Goal: Check status: Check status

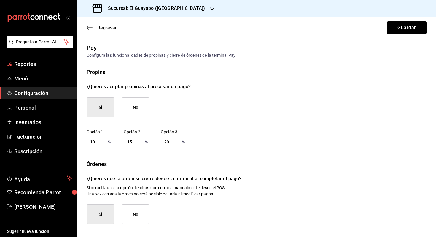
click at [42, 61] on span "Reportes" at bounding box center [43, 64] width 58 height 8
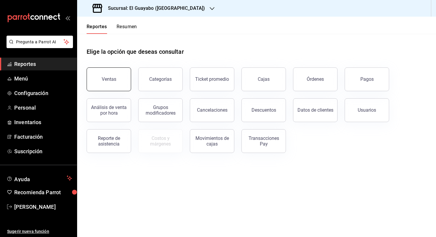
click at [118, 81] on button "Ventas" at bounding box center [109, 79] width 44 height 24
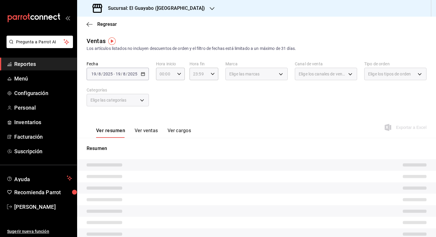
click at [131, 77] on div "[DATE] [DATE] - [DATE] [DATE]" at bounding box center [118, 74] width 62 height 12
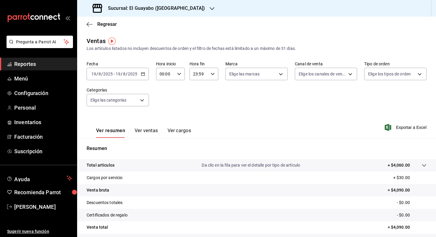
click at [125, 74] on input "8" at bounding box center [124, 73] width 3 height 5
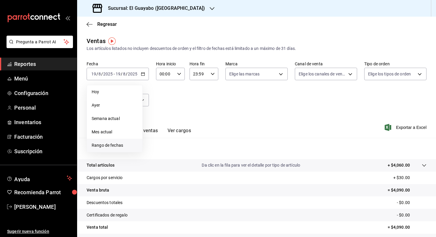
click at [135, 141] on li "Rango de fechas" at bounding box center [114, 145] width 55 height 13
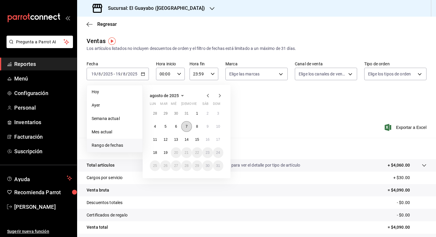
click at [187, 131] on button "7" at bounding box center [186, 126] width 10 height 11
click at [220, 139] on button "17" at bounding box center [218, 139] width 10 height 11
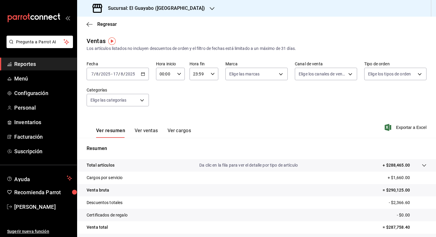
click at [147, 133] on button "Ver ventas" at bounding box center [146, 133] width 23 height 10
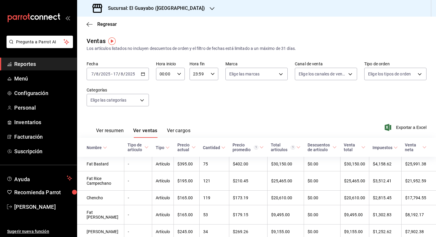
click at [173, 12] on div "Sucursal: El Guayabo ([GEOGRAPHIC_DATA])" at bounding box center [149, 8] width 135 height 17
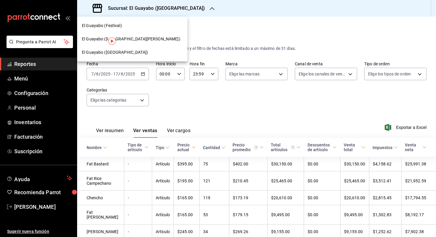
click at [153, 41] on div "El Guayabo ([GEOGRAPHIC_DATA][PERSON_NAME])" at bounding box center [132, 39] width 101 height 6
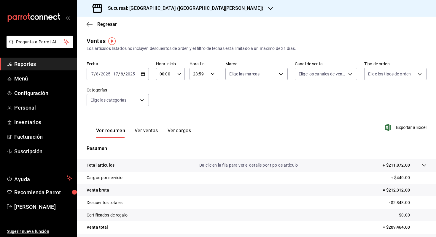
click at [128, 79] on div "[DATE] [DATE] - [DATE] [DATE]" at bounding box center [118, 74] width 62 height 12
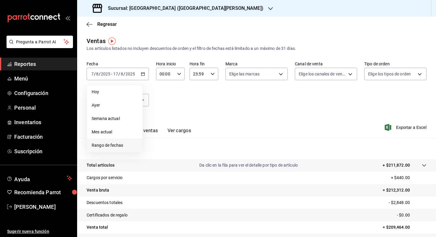
click at [131, 147] on span "Rango de fechas" at bounding box center [115, 145] width 46 height 6
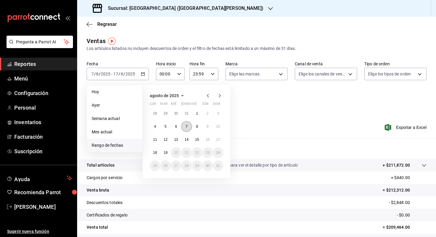
click at [188, 127] on button "7" at bounding box center [186, 126] width 10 height 11
click at [219, 135] on button "17" at bounding box center [218, 139] width 10 height 11
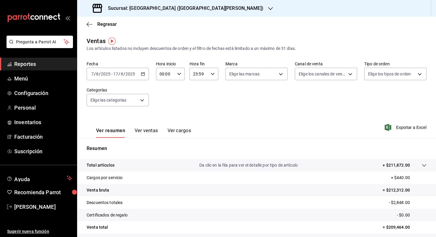
click at [149, 133] on button "Ver ventas" at bounding box center [146, 133] width 23 height 10
